Goal: Navigation & Orientation: Find specific page/section

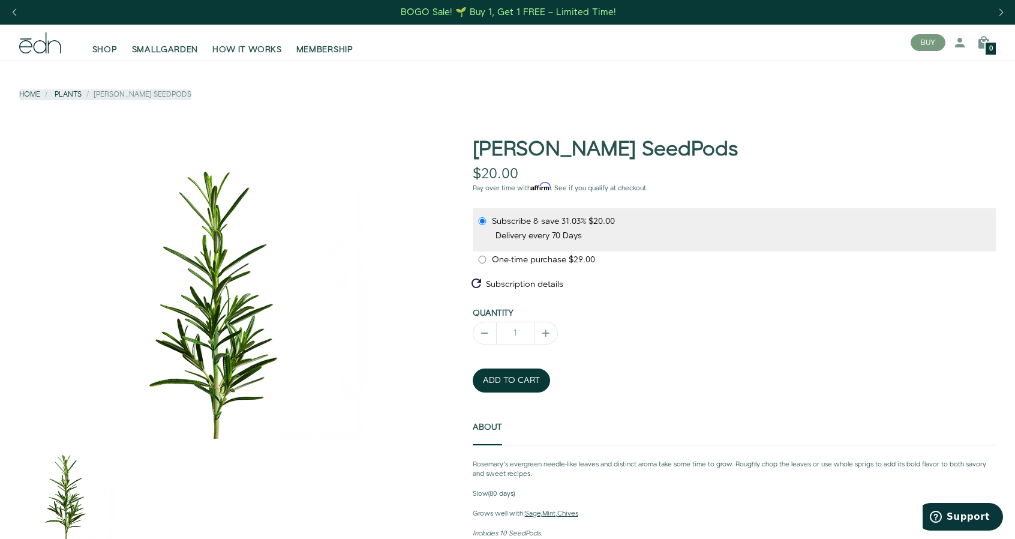
click at [73, 97] on link "Plants" at bounding box center [68, 94] width 27 height 10
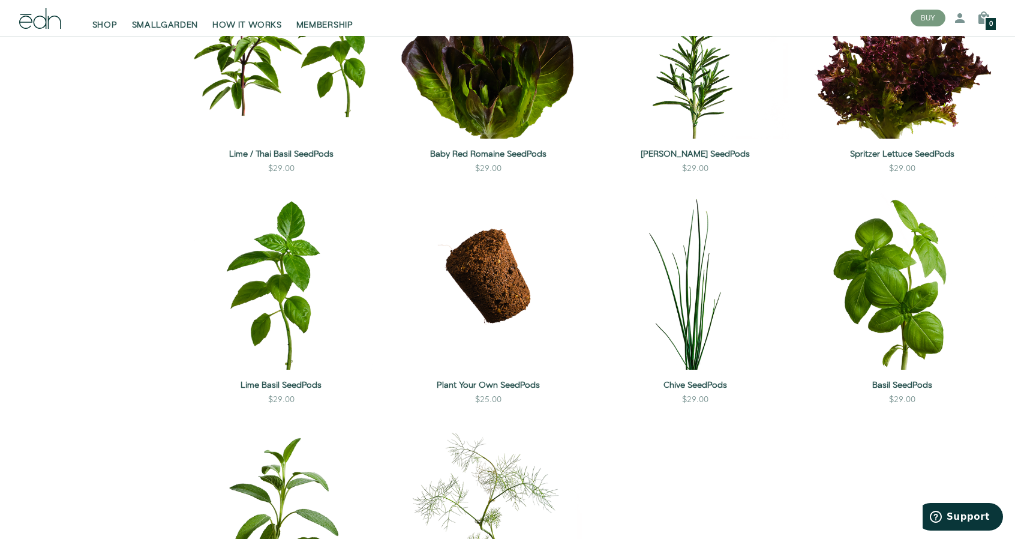
scroll to position [1020, 0]
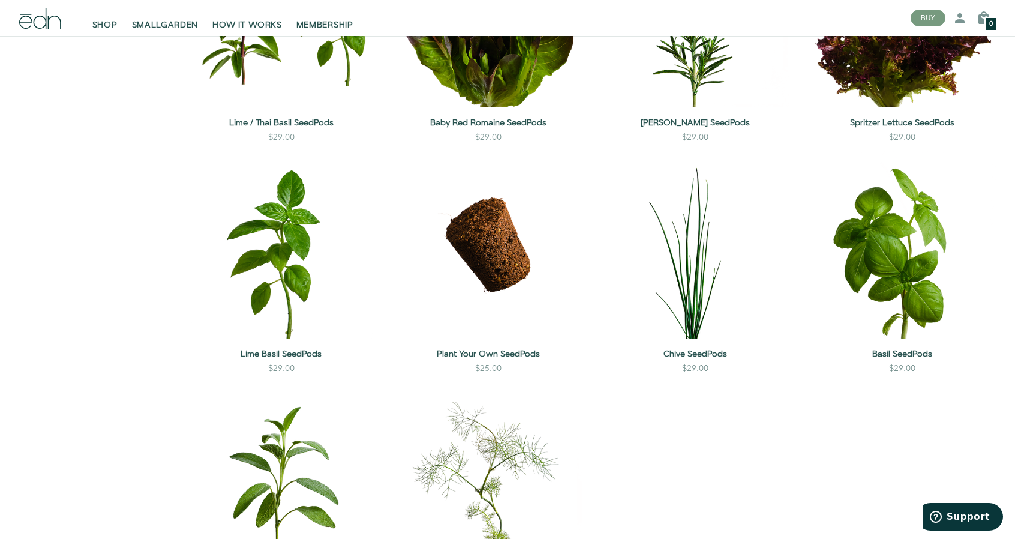
drag, startPoint x: 229, startPoint y: 279, endPoint x: 184, endPoint y: 329, distance: 67.1
drag, startPoint x: 184, startPoint y: 329, endPoint x: 104, endPoint y: 337, distance: 80.2
click at [104, 337] on sidebar "Type herb vegetable flower Show all Level of Care low medium Show all" at bounding box center [91, 48] width 163 height 1829
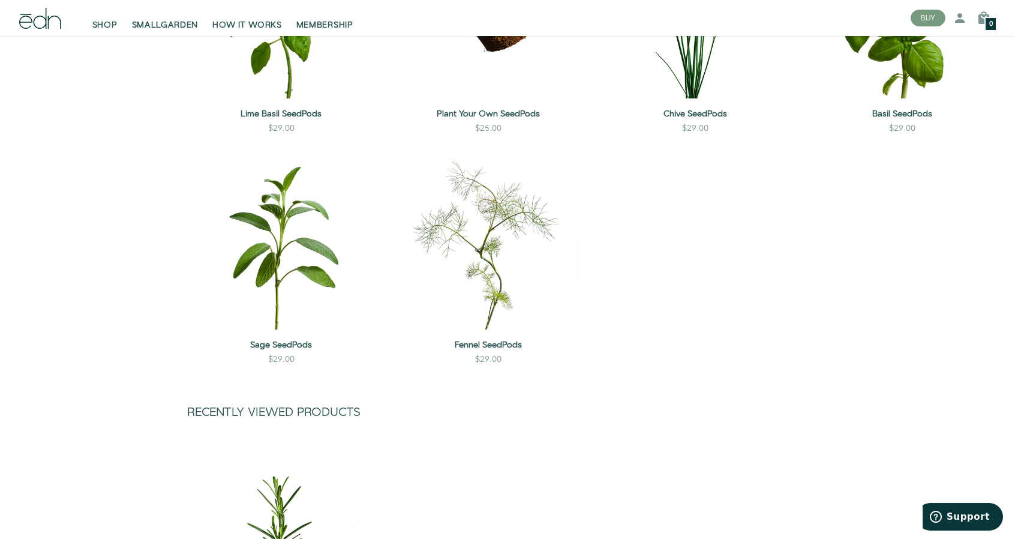
drag, startPoint x: 134, startPoint y: 303, endPoint x: 128, endPoint y: 308, distance: 7.6
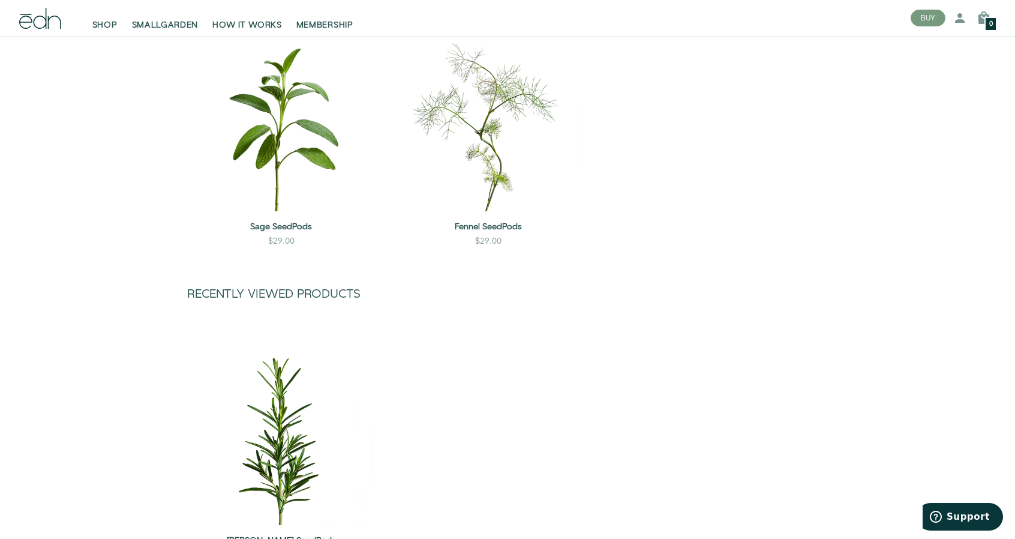
scroll to position [1380, 0]
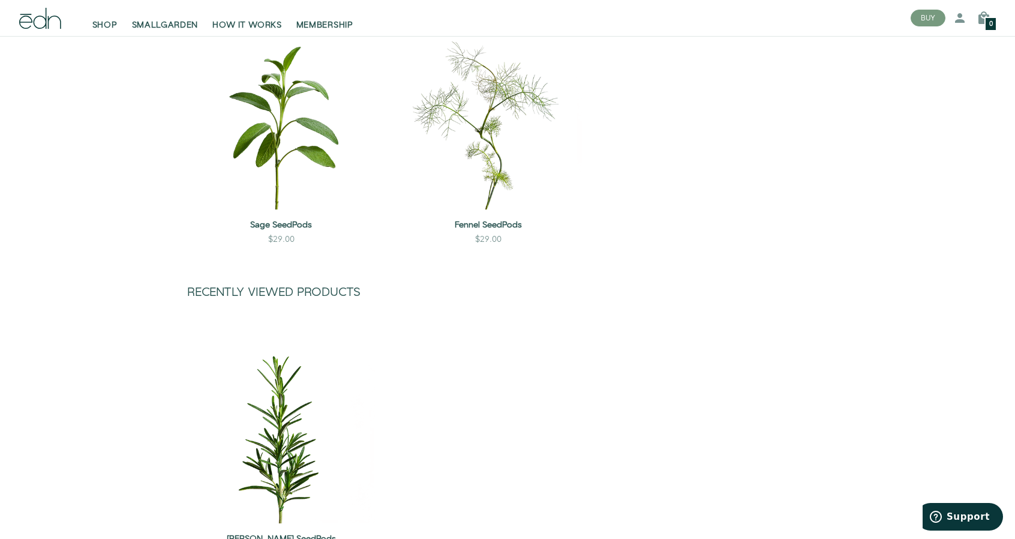
drag, startPoint x: 128, startPoint y: 308, endPoint x: 136, endPoint y: 358, distance: 50.3
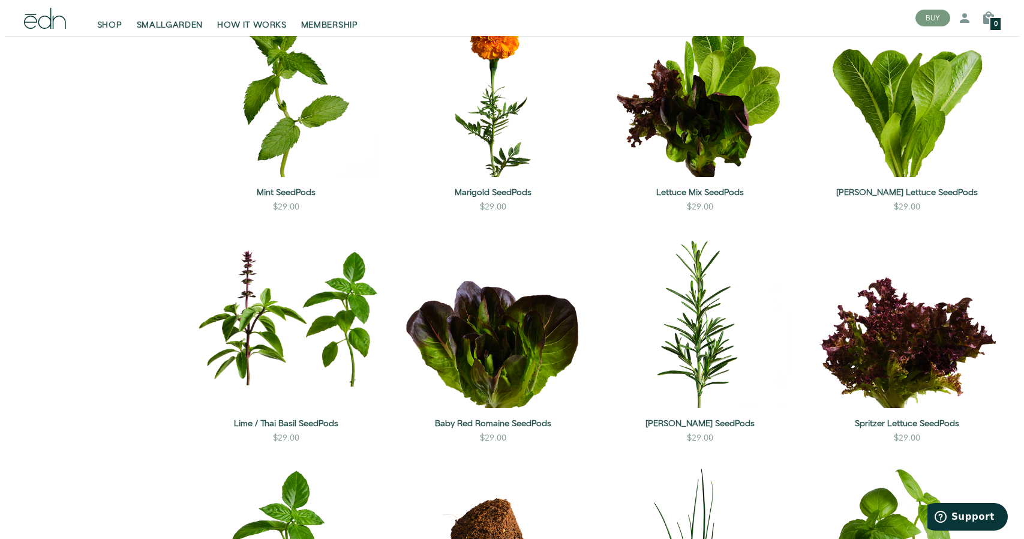
scroll to position [660, 0]
